Goal: Complete application form

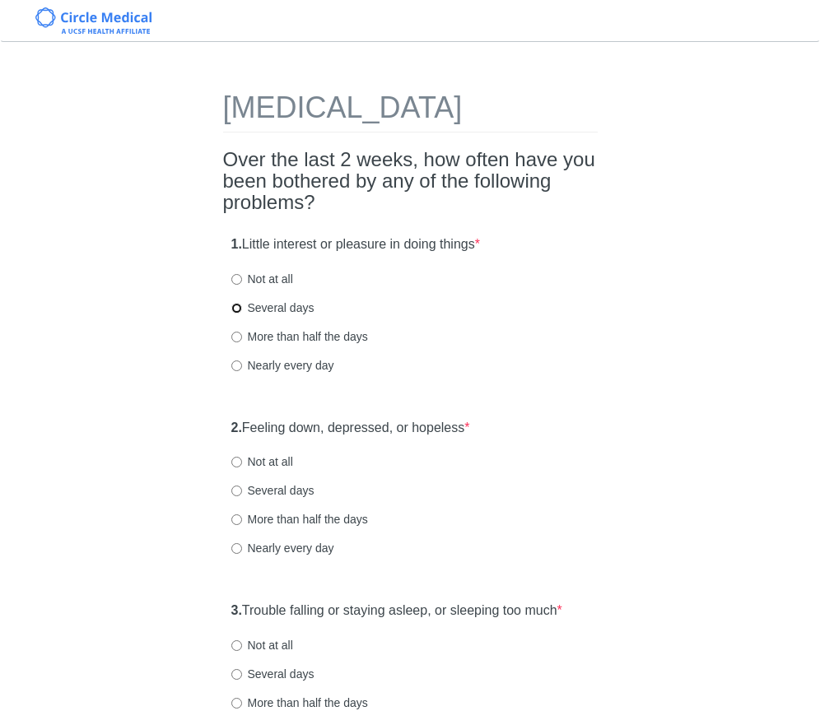
click at [239, 314] on input "Several days" at bounding box center [236, 308] width 11 height 11
radio input "true"
click at [238, 468] on input "Not at all" at bounding box center [236, 462] width 11 height 11
radio input "true"
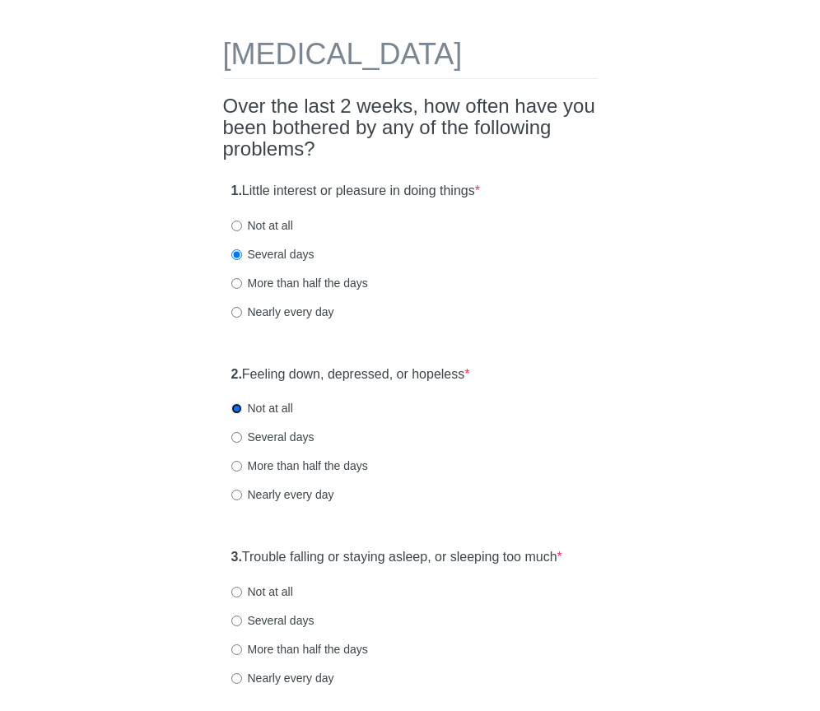
scroll to position [136, 0]
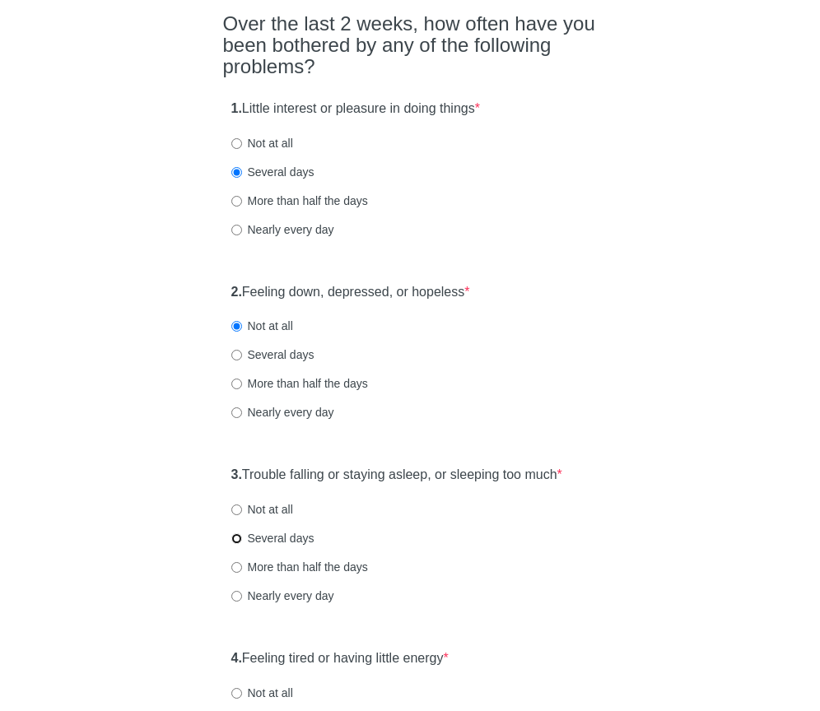
click at [236, 544] on input "Several days" at bounding box center [236, 539] width 11 height 11
radio input "true"
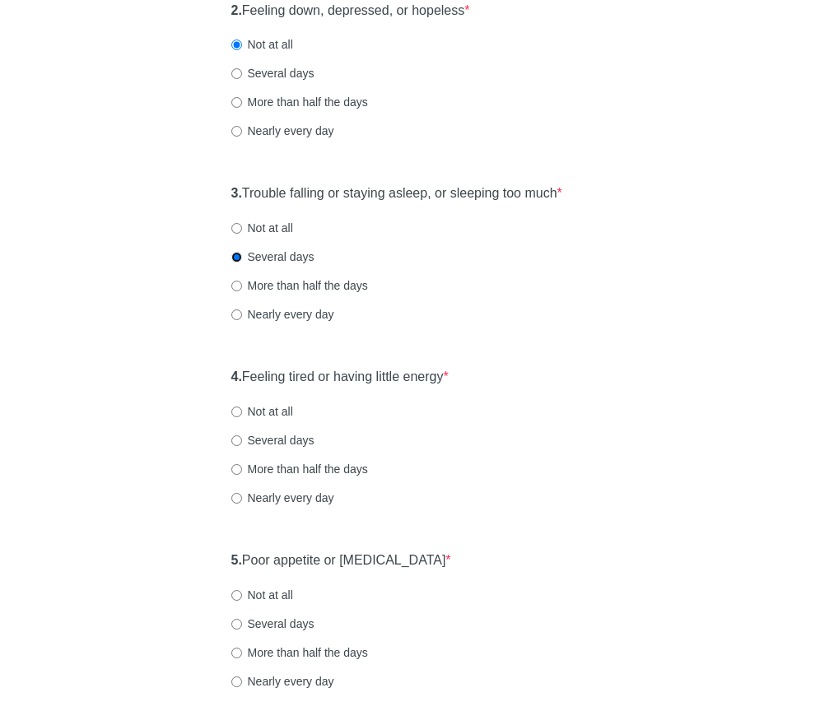
scroll to position [419, 0]
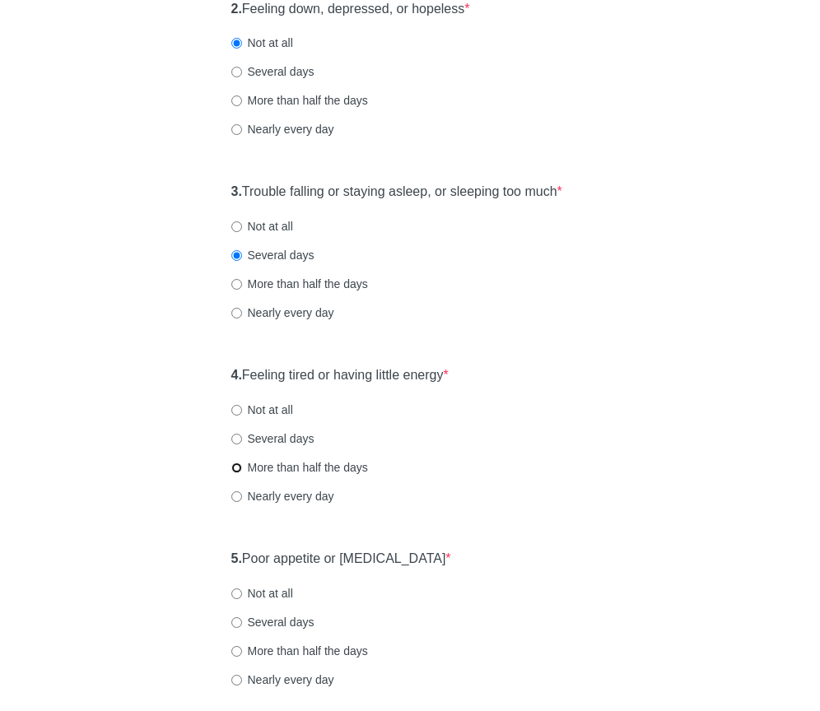
click at [235, 473] on input "More than half the days" at bounding box center [236, 468] width 11 height 11
radio input "true"
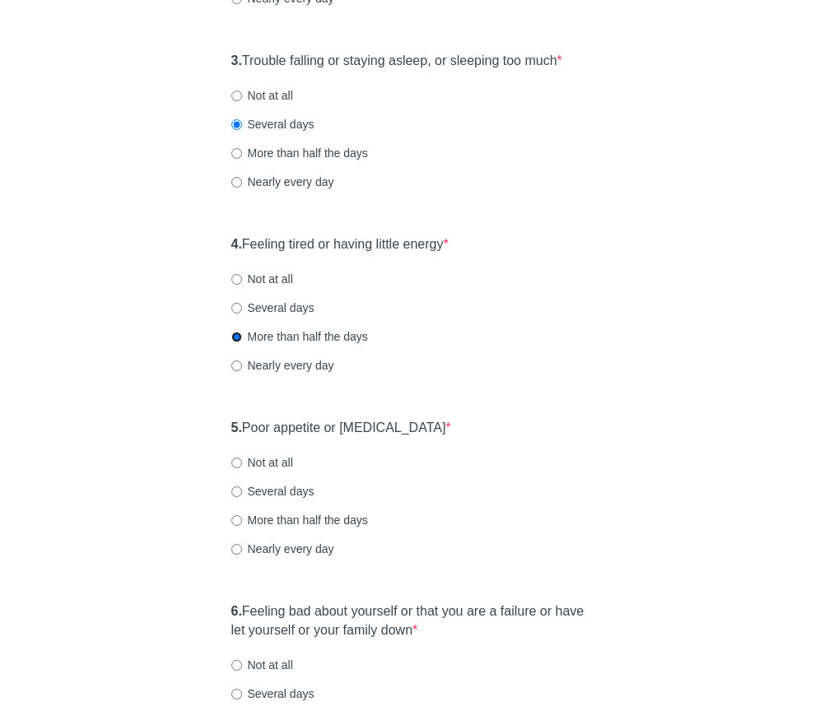
scroll to position [701, 0]
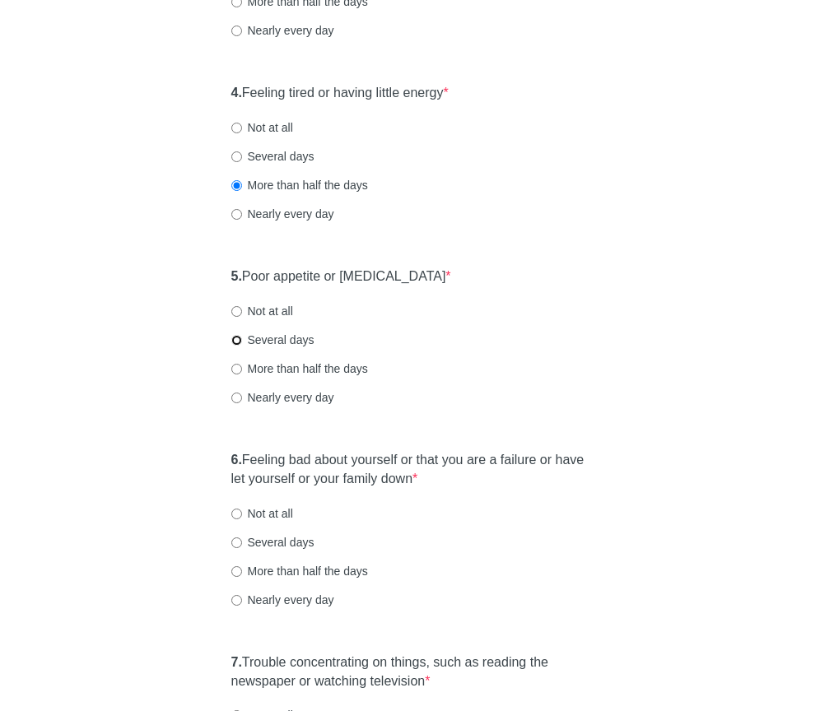
click at [234, 346] on input "Several days" at bounding box center [236, 340] width 11 height 11
radio input "true"
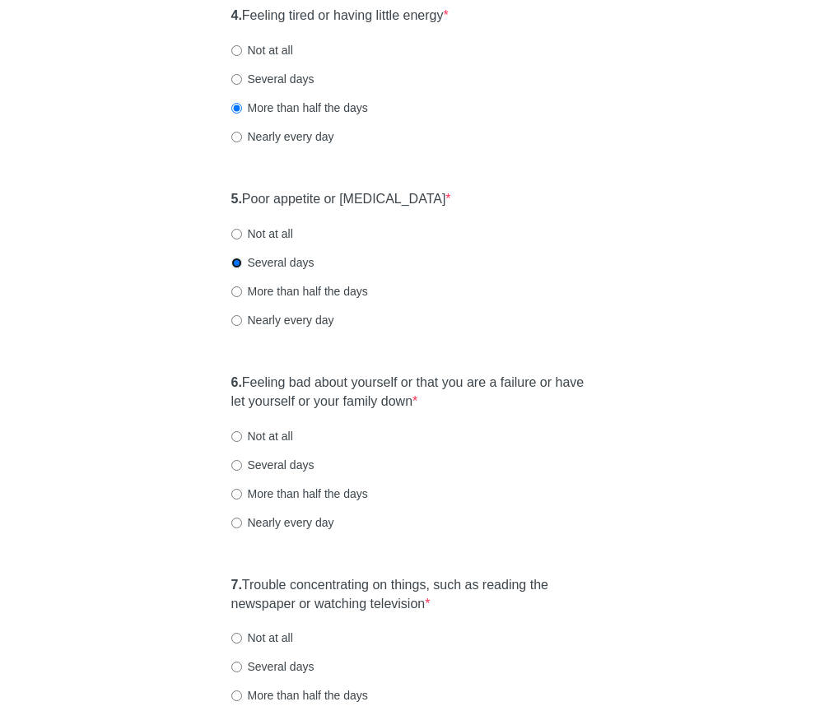
scroll to position [822, 0]
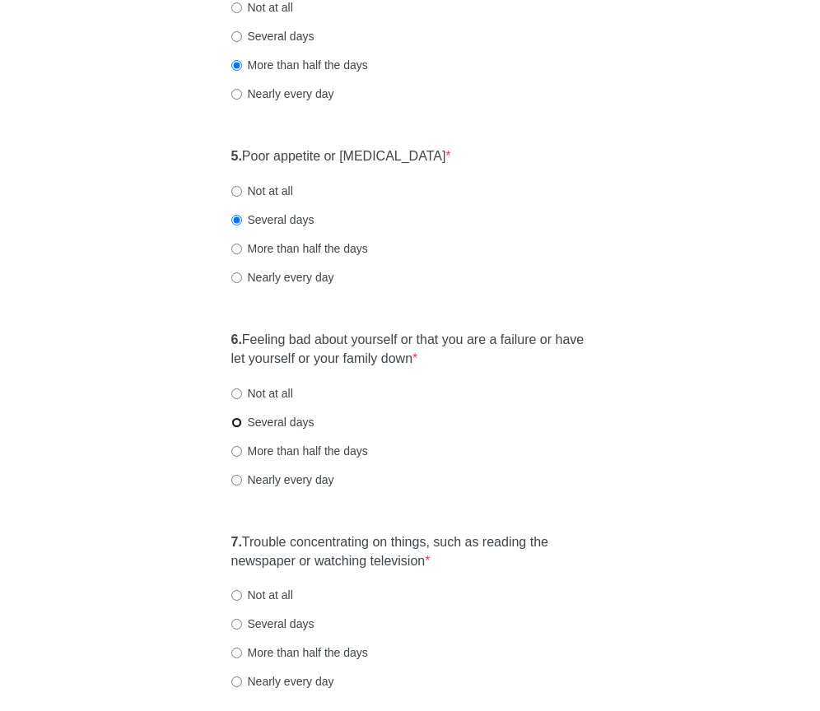
click at [237, 428] on input "Several days" at bounding box center [236, 422] width 11 height 11
radio input "true"
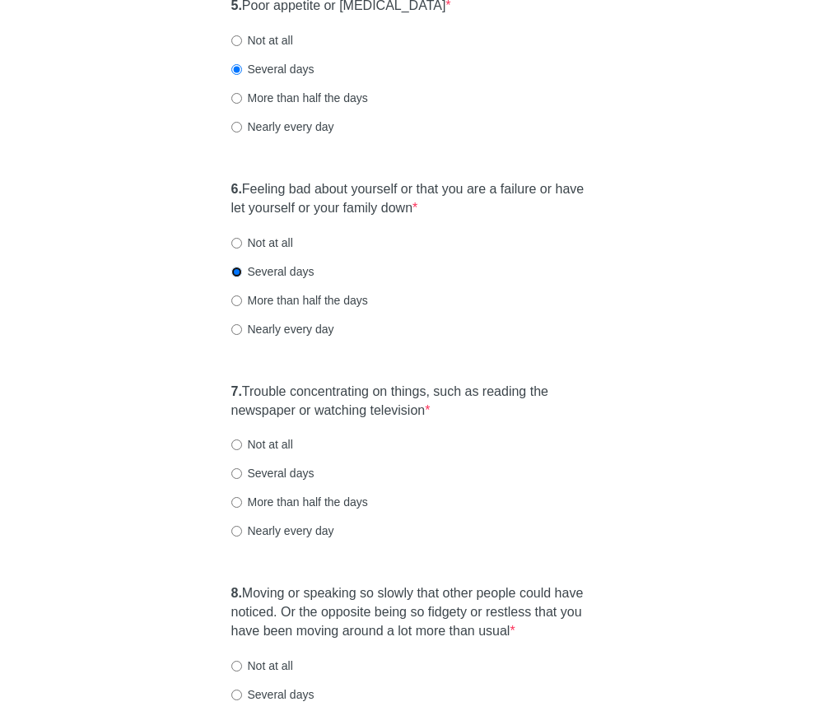
scroll to position [1041, 0]
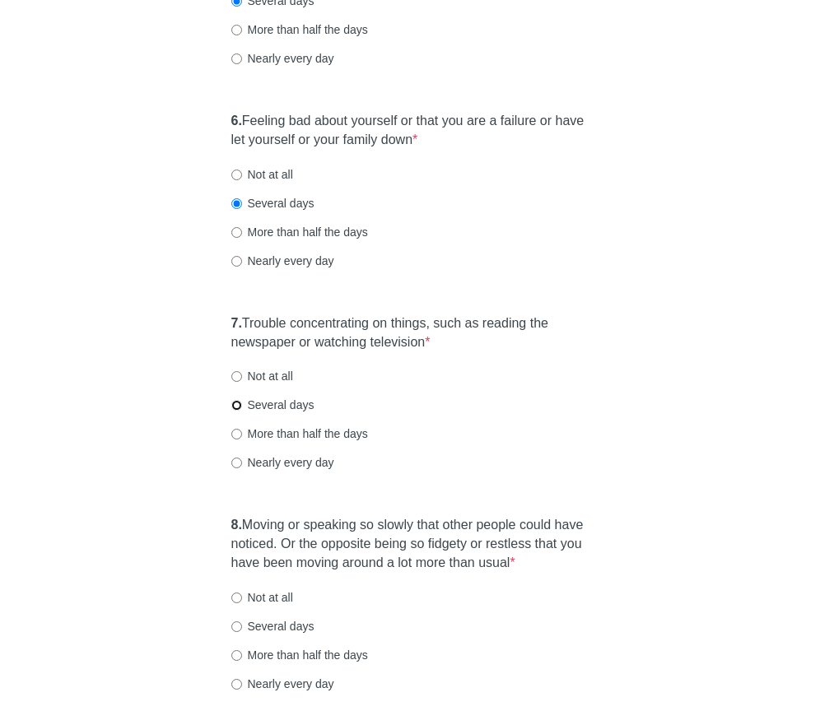
click at [235, 411] on input "Several days" at bounding box center [236, 405] width 11 height 11
radio input "true"
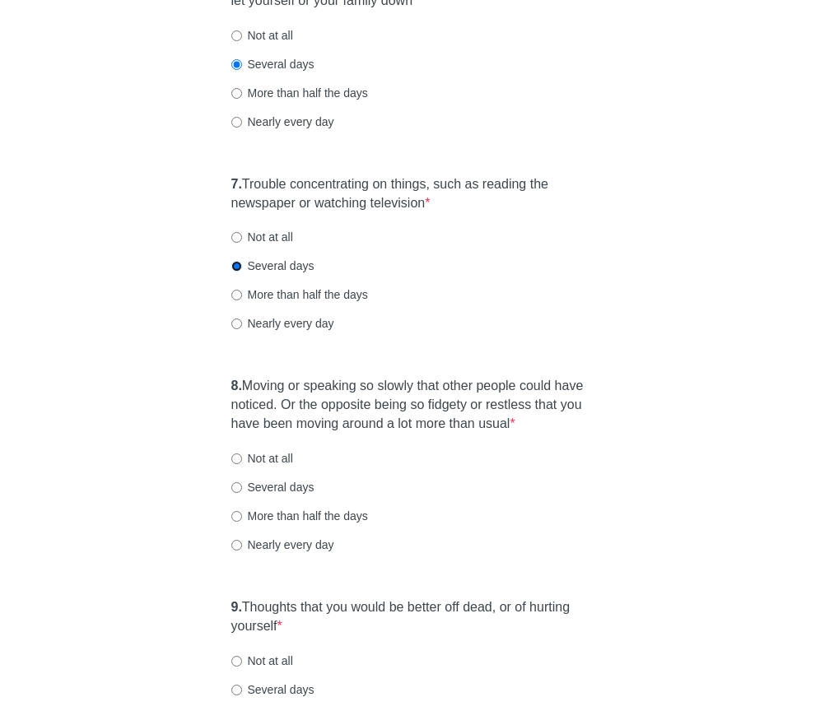
scroll to position [1187, 0]
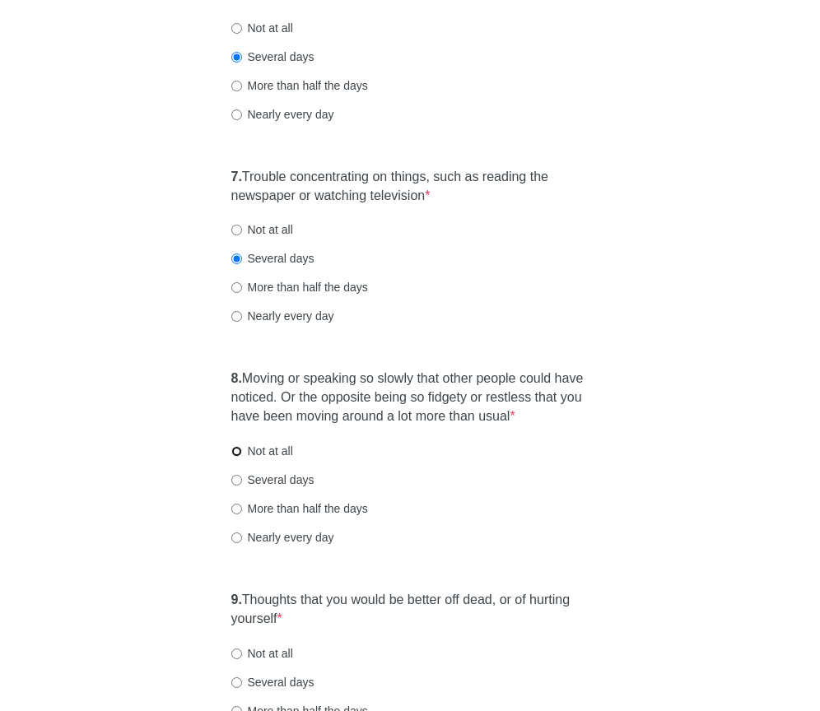
click at [234, 457] on input "Not at all" at bounding box center [236, 451] width 11 height 11
radio input "true"
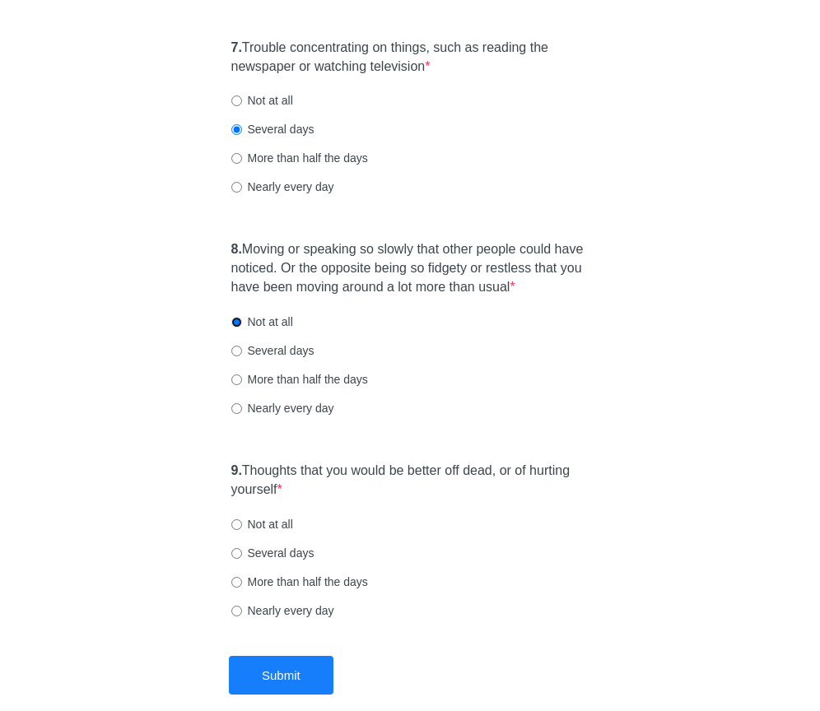
scroll to position [1338, 0]
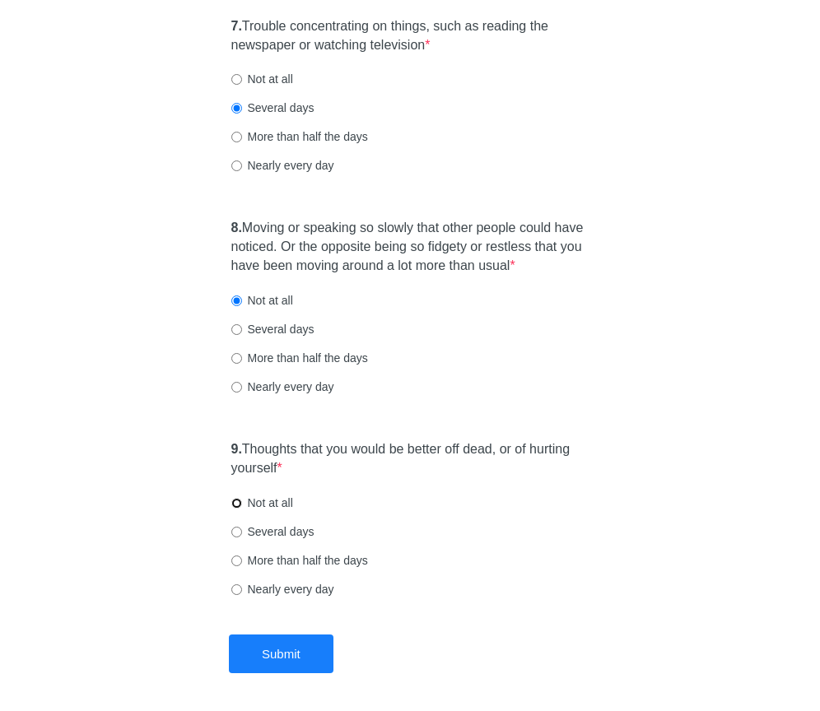
click at [238, 509] on input "Not at all" at bounding box center [236, 503] width 11 height 11
radio input "true"
click at [291, 673] on button "Submit" at bounding box center [281, 654] width 105 height 39
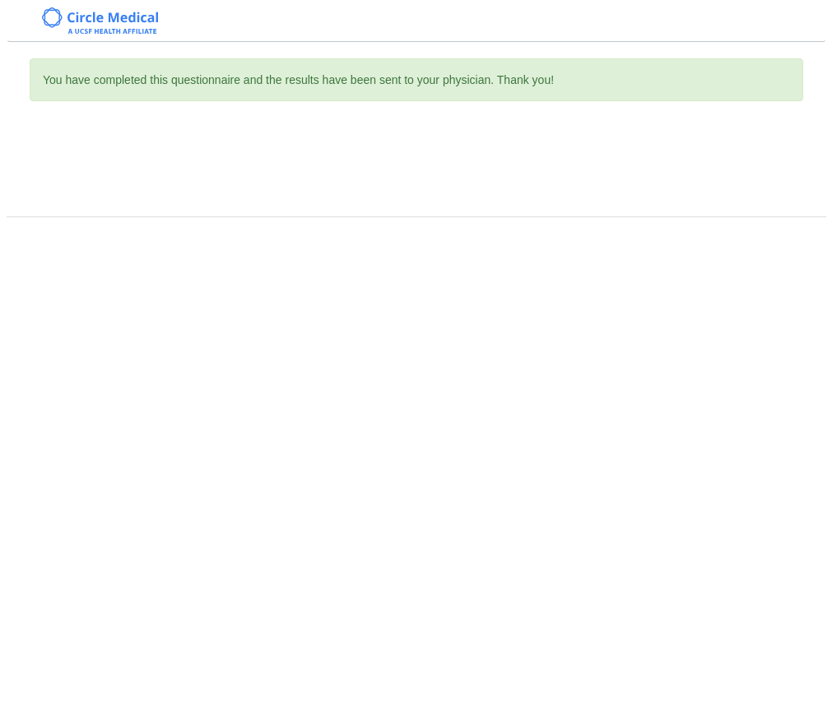
scroll to position [0, 0]
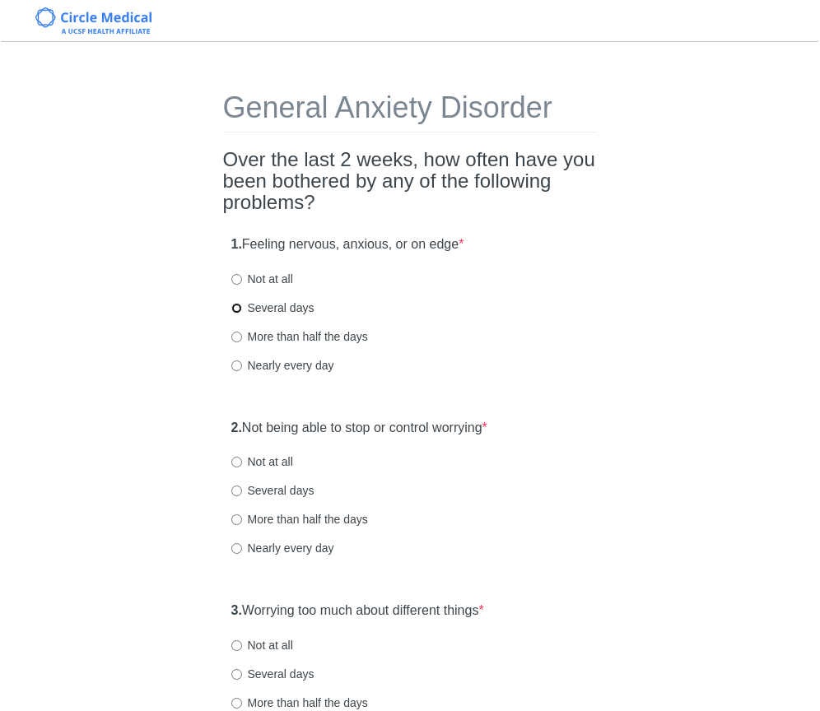
click at [239, 308] on input "Several days" at bounding box center [236, 308] width 11 height 11
radio input "true"
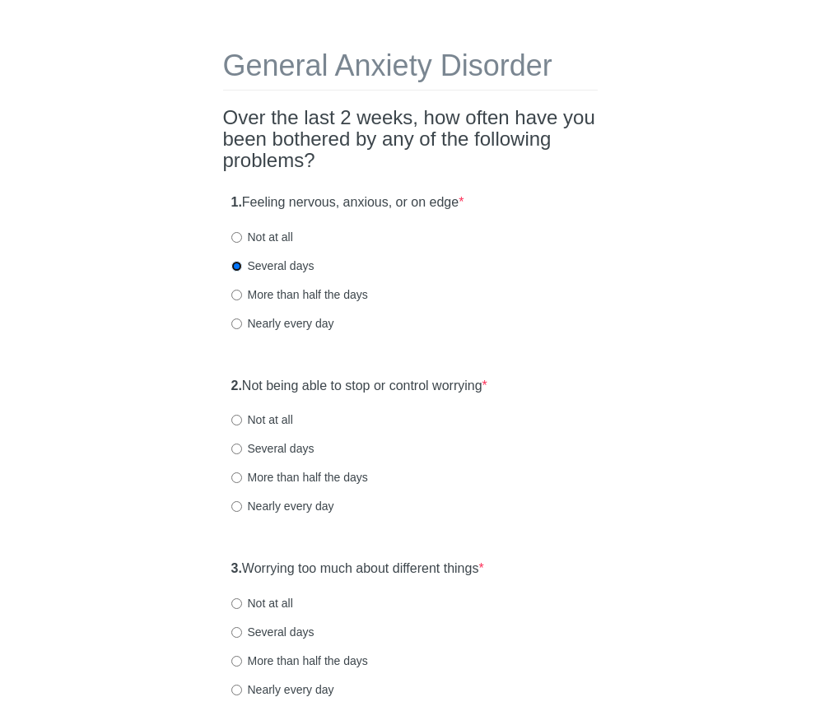
scroll to position [63, 0]
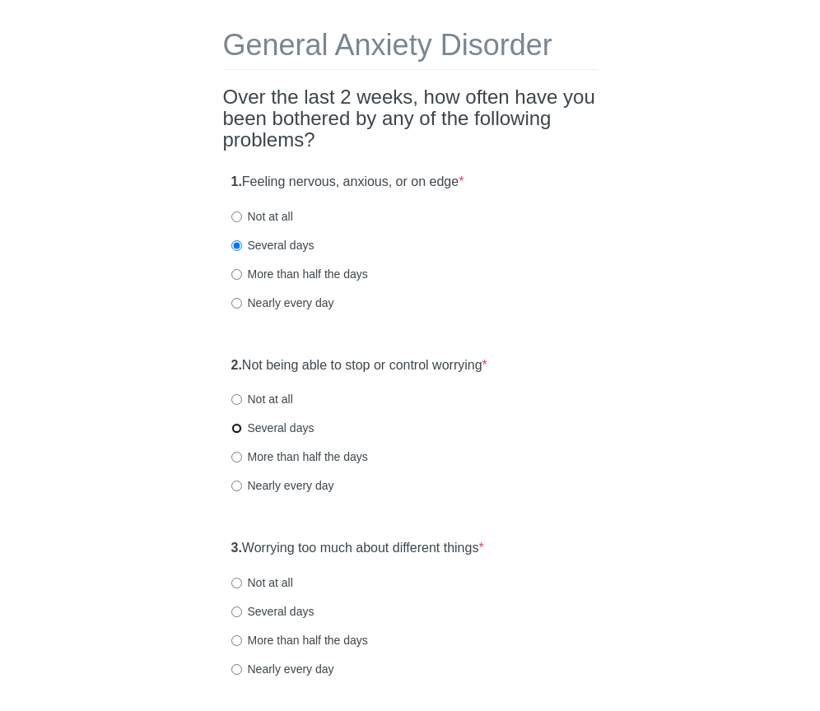
click at [236, 427] on input "Several days" at bounding box center [236, 428] width 11 height 11
radio input "true"
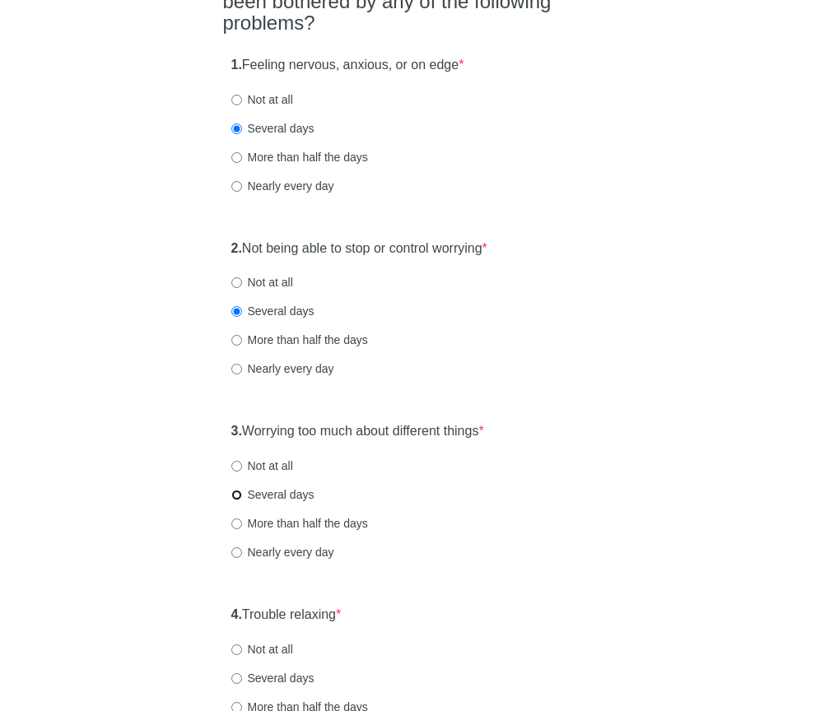
click at [236, 496] on input "Several days" at bounding box center [236, 495] width 11 height 11
radio input "true"
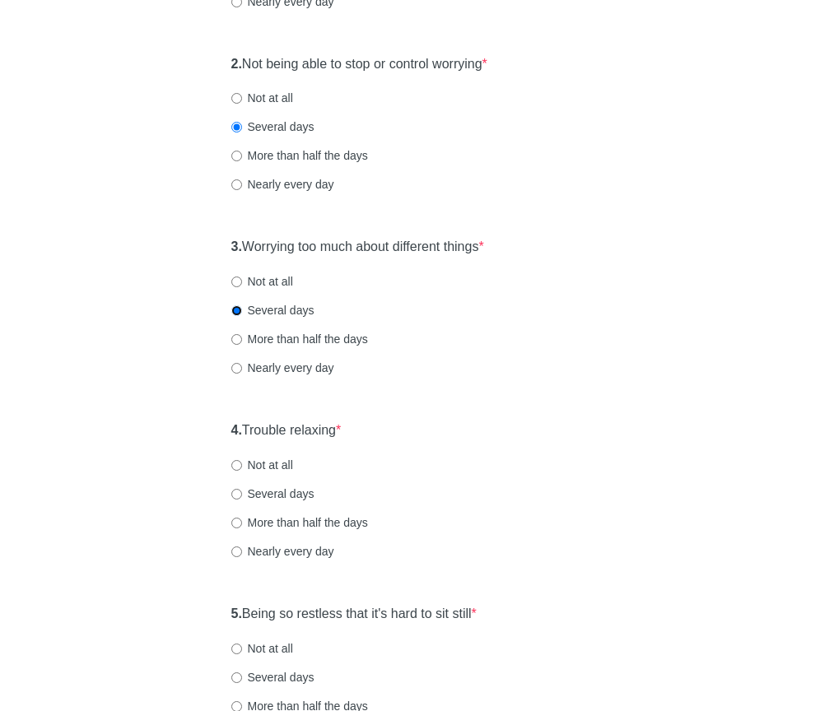
scroll to position [365, 0]
click at [235, 493] on input "Several days" at bounding box center [236, 493] width 11 height 11
radio input "true"
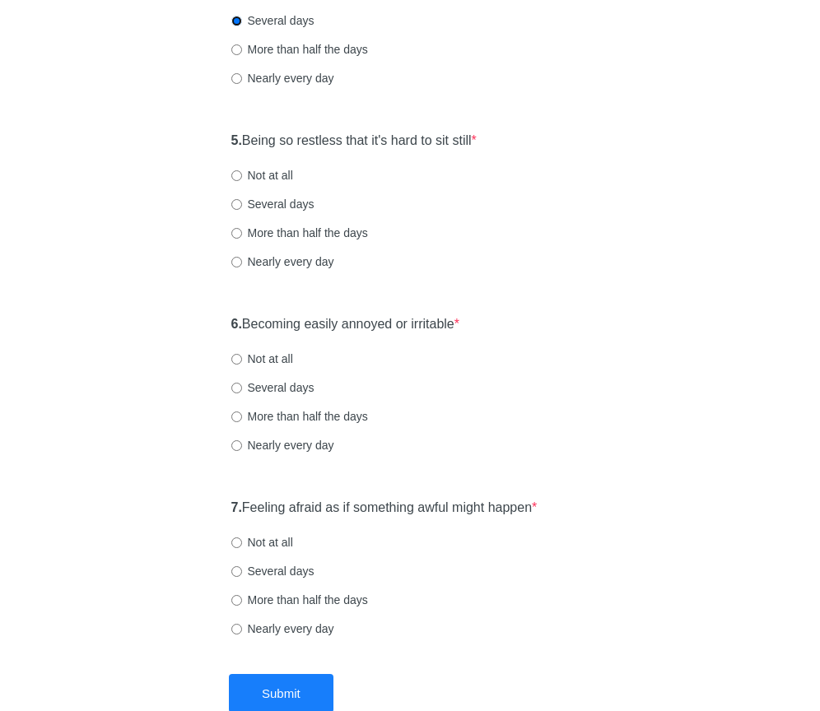
scroll to position [799, 0]
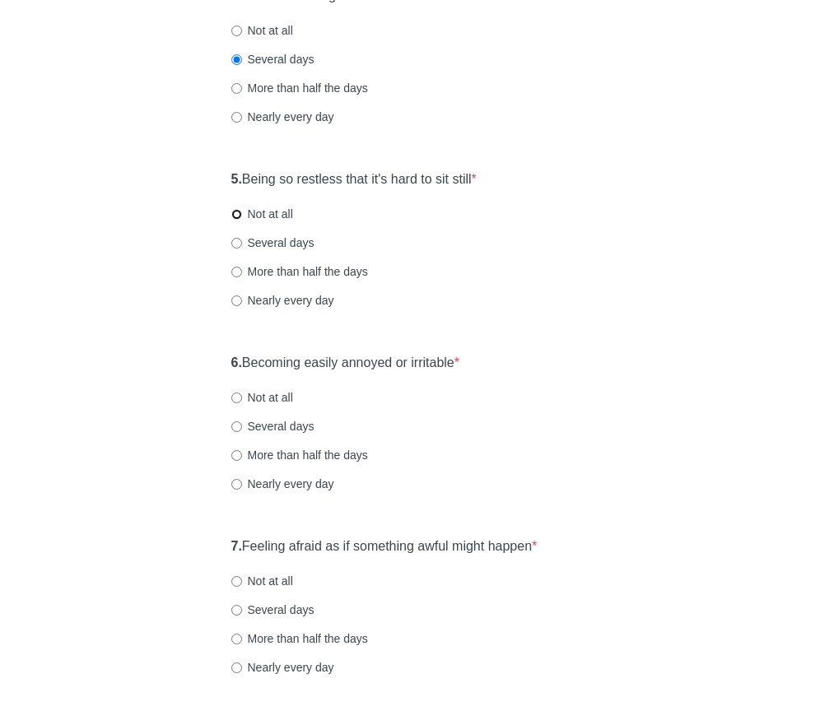
click at [235, 217] on input "Not at all" at bounding box center [236, 214] width 11 height 11
radio input "true"
click at [234, 403] on input "Not at all" at bounding box center [236, 398] width 11 height 11
radio input "true"
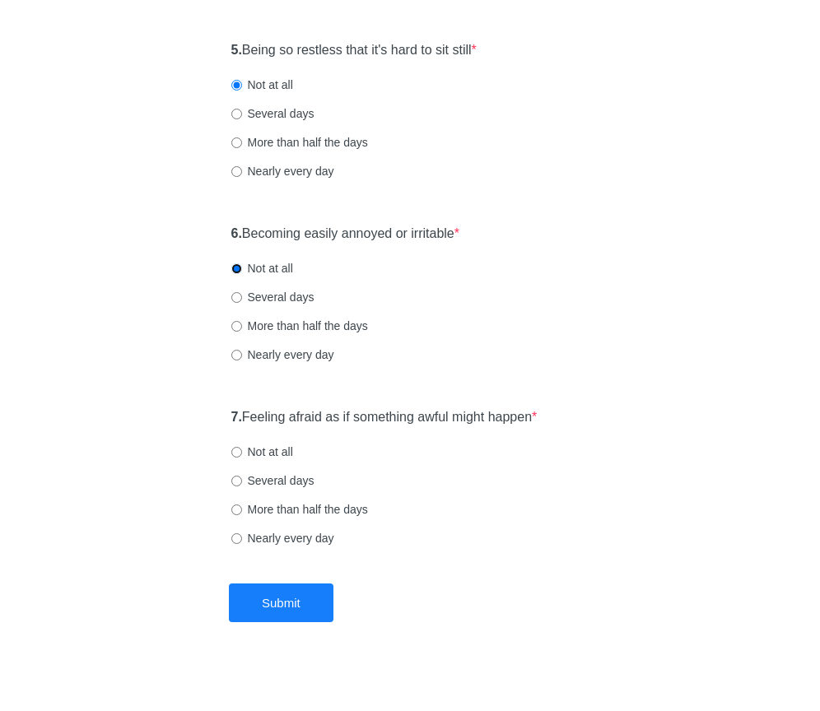
scroll to position [934, 0]
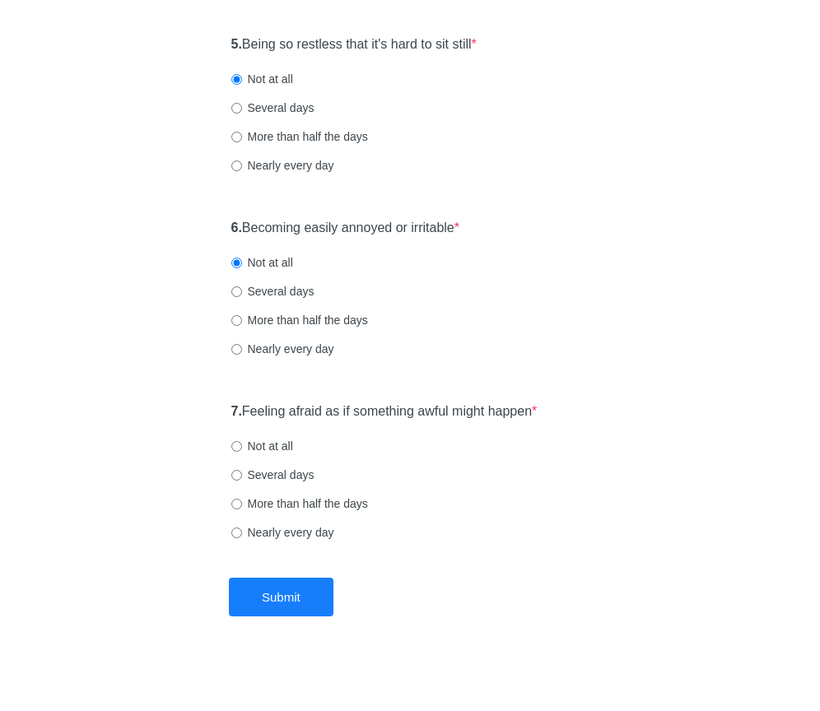
click at [237, 468] on label "Several days" at bounding box center [272, 475] width 83 height 16
click at [237, 470] on input "Several days" at bounding box center [236, 475] width 11 height 11
radio input "true"
click at [286, 600] on button "Submit" at bounding box center [281, 597] width 105 height 39
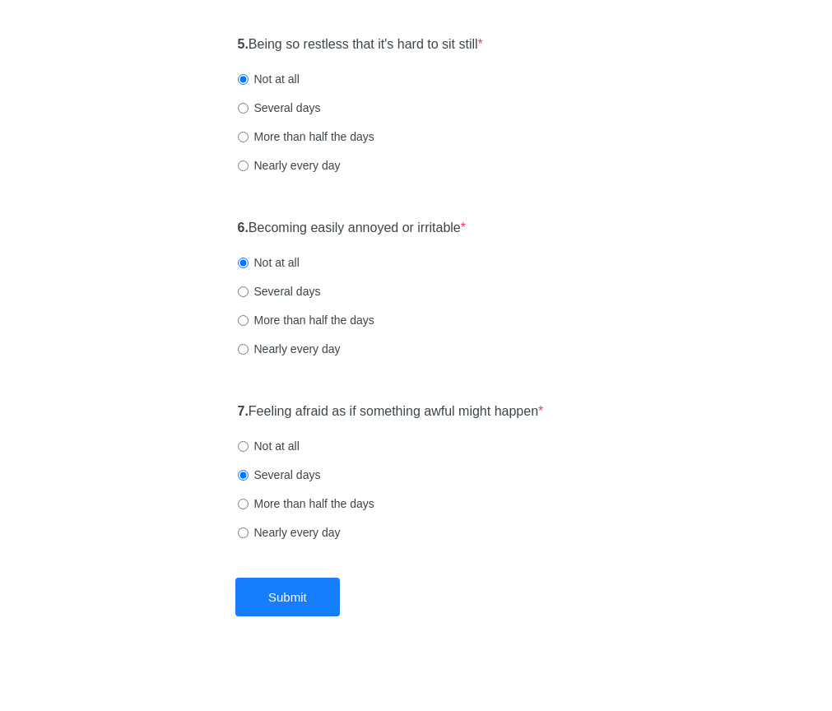
scroll to position [0, 0]
